Goal: Task Accomplishment & Management: Use online tool/utility

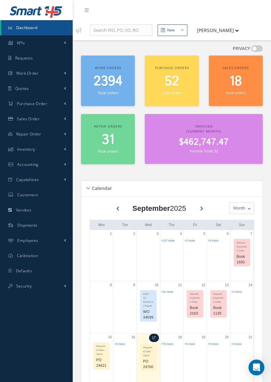
click at [62, 74] on link "Work Order" at bounding box center [36, 73] width 73 height 15
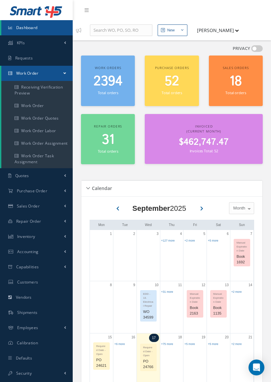
click at [43, 91] on link "Receiving Verification Preview" at bounding box center [36, 90] width 71 height 19
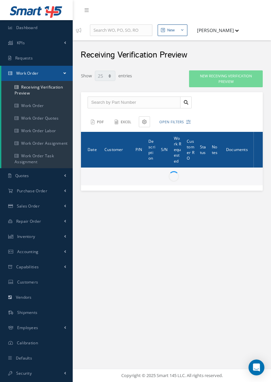
select select "25"
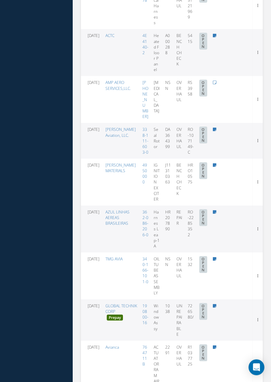
scroll to position [763, 0]
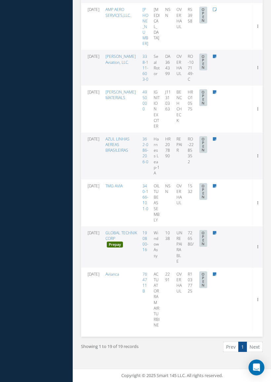
click at [214, 137] on icon at bounding box center [215, 139] width 4 height 4
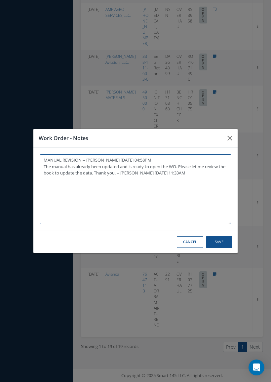
type textarea "MANUAL REVISION -- Jerry Franco 08/11/2025 04:58PM The manual has already been …"
click at [230, 141] on icon "button" at bounding box center [229, 138] width 5 height 8
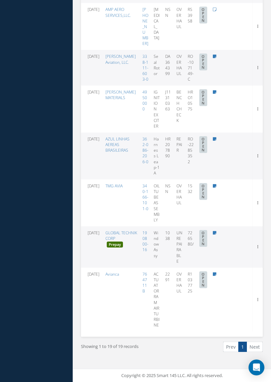
click at [214, 90] on icon at bounding box center [215, 92] width 4 height 4
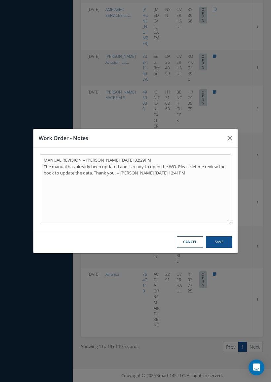
click at [232, 140] on icon "button" at bounding box center [229, 138] width 5 height 8
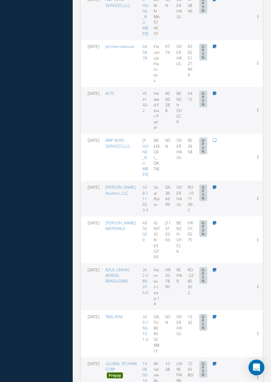
scroll to position [591, 0]
click at [216, 189] on icon at bounding box center [215, 187] width 4 height 4
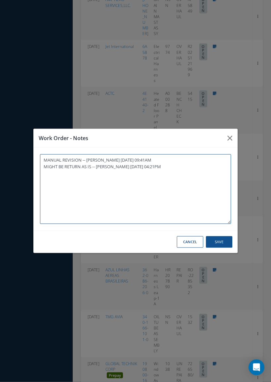
scroll to position [591, 0]
click at [232, 140] on button "button" at bounding box center [230, 138] width 16 height 19
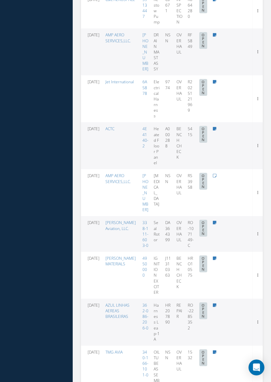
scroll to position [556, 0]
click at [214, 177] on icon at bounding box center [215, 175] width 4 height 4
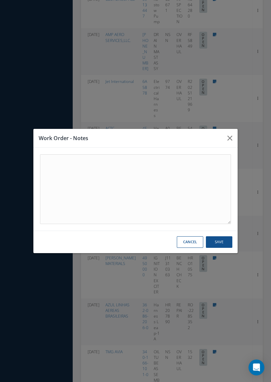
click at [227, 136] on button "button" at bounding box center [230, 138] width 16 height 19
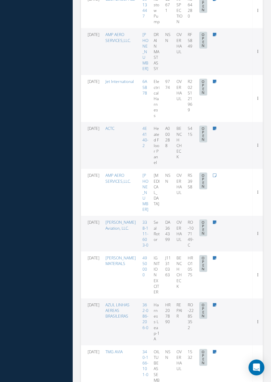
click at [215, 131] on icon at bounding box center [215, 129] width 4 height 4
type textarea "MANUAL REVISION -- Jerry Franco 09/08/2025 08:15AM"
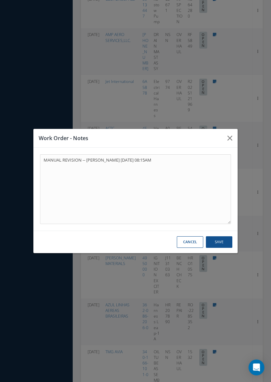
click at [242, 115] on div "Work Order - Notes MANUAL REVISION -- Jerry Franco 09/08/2025 08:15AM Cancel Sa…" at bounding box center [135, 191] width 271 height 382
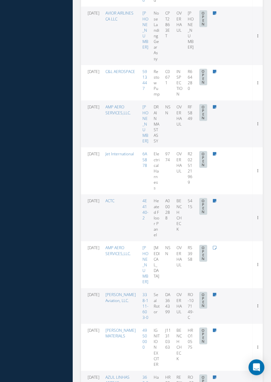
click at [216, 156] on icon at bounding box center [215, 154] width 4 height 4
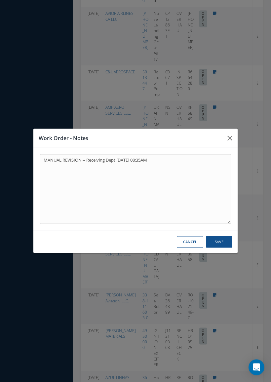
scroll to position [484, 0]
click at [247, 118] on div "Work Order - Notes MANUAL REVISION -- Receiving Dept 09/08/2025 08:35AM Cancel …" at bounding box center [135, 191] width 271 height 382
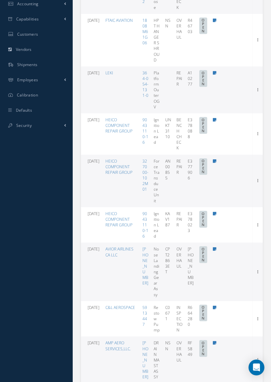
scroll to position [227, 0]
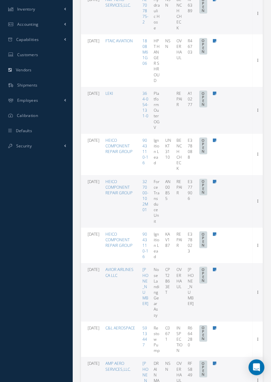
click at [214, 180] on icon at bounding box center [215, 182] width 4 height 4
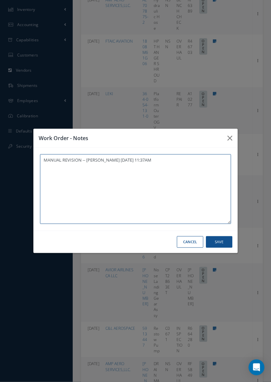
scroll to position [227, 0]
click at [225, 137] on button "button" at bounding box center [230, 138] width 16 height 19
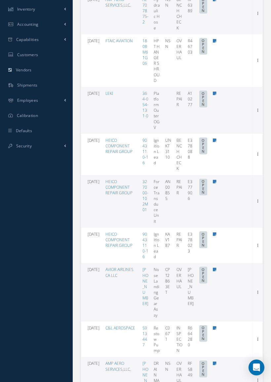
click at [211, 138] on td at bounding box center [215, 154] width 10 height 41
click at [213, 140] on icon at bounding box center [215, 140] width 4 height 4
type textarea "MANUAL REVISION -- Jerry Franco 09/15/2025 01:07PM"
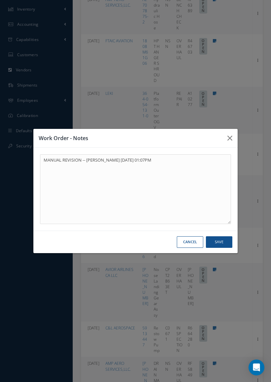
click at [230, 139] on icon "button" at bounding box center [229, 138] width 5 height 8
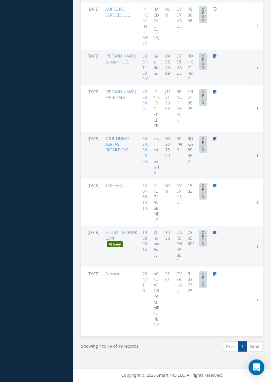
scroll to position [763, 0]
